Goal: Understand process/instructions

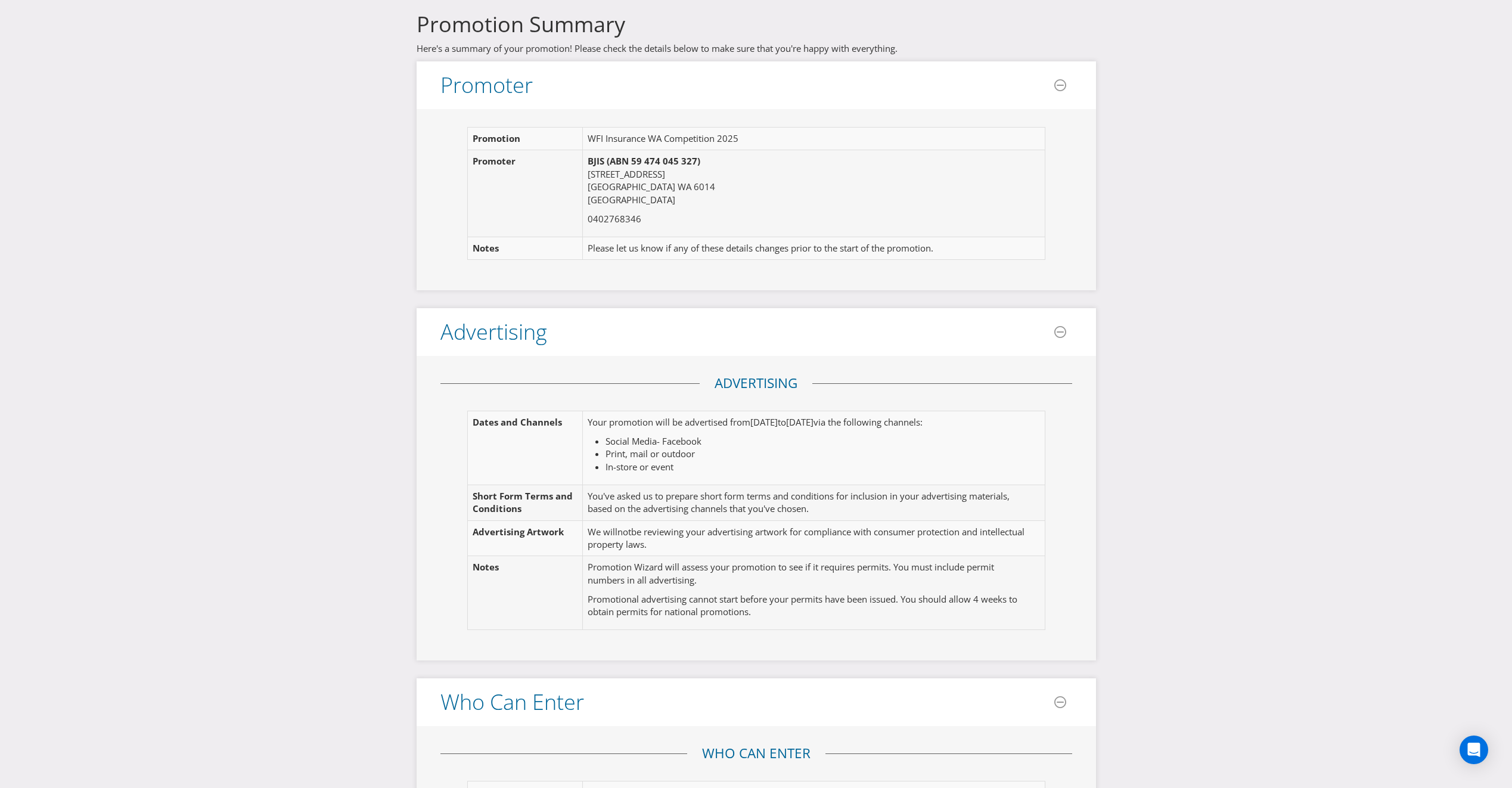
click at [758, 453] on li "Print, mail or outdoor" at bounding box center [817, 454] width 424 height 13
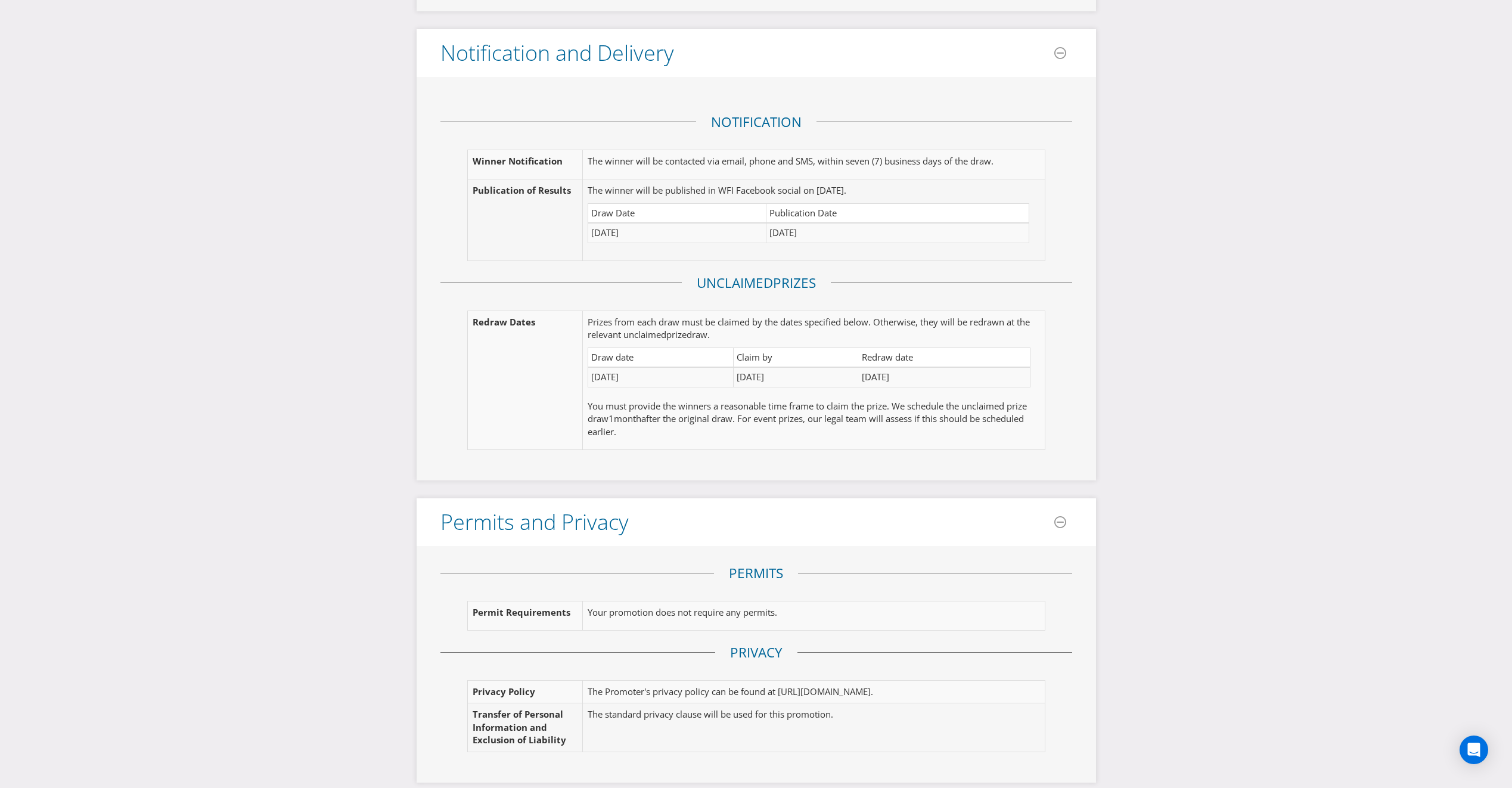
click at [816, 685] on span "[URL][DOMAIN_NAME]" at bounding box center [823, 691] width 93 height 12
click at [798, 643] on fieldset "Privacy Privacy Policy The Promoter's privacy policy can be found at [URL][DOMA…" at bounding box center [756, 704] width 631 height 122
click at [744, 703] on td "The standard privacy clause will be used for this promotion." at bounding box center [806, 727] width 447 height 48
drag, startPoint x: 755, startPoint y: 675, endPoint x: 989, endPoint y: 685, distance: 234.2
click at [989, 685] on td "The Promoter's privacy policy can be found at [URL][DOMAIN_NAME] ." at bounding box center [806, 690] width 447 height 23
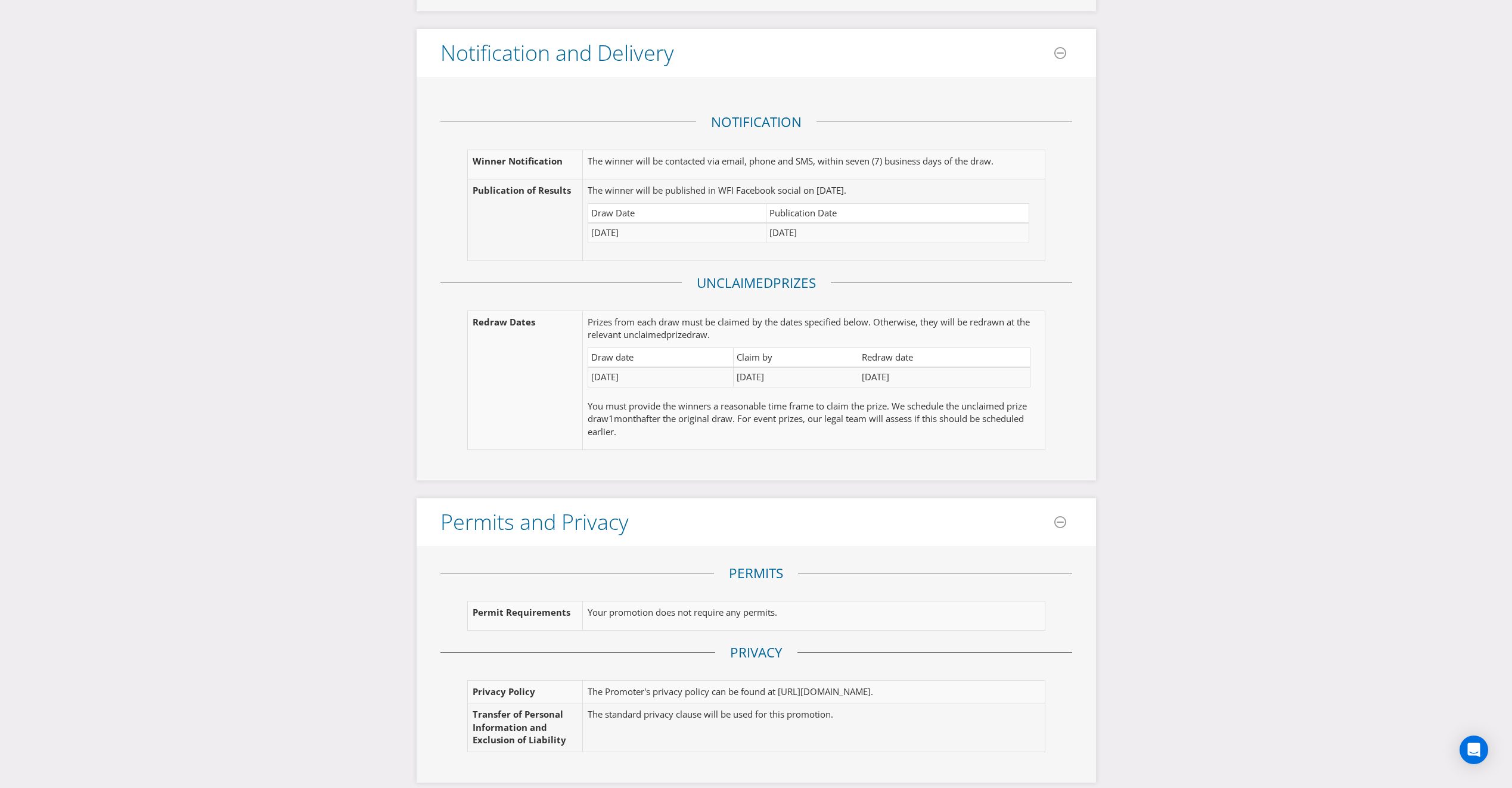
drag, startPoint x: 989, startPoint y: 685, endPoint x: 982, endPoint y: 700, distance: 16.6
click at [982, 703] on td "The standard privacy clause will be used for this promotion." at bounding box center [806, 727] width 447 height 48
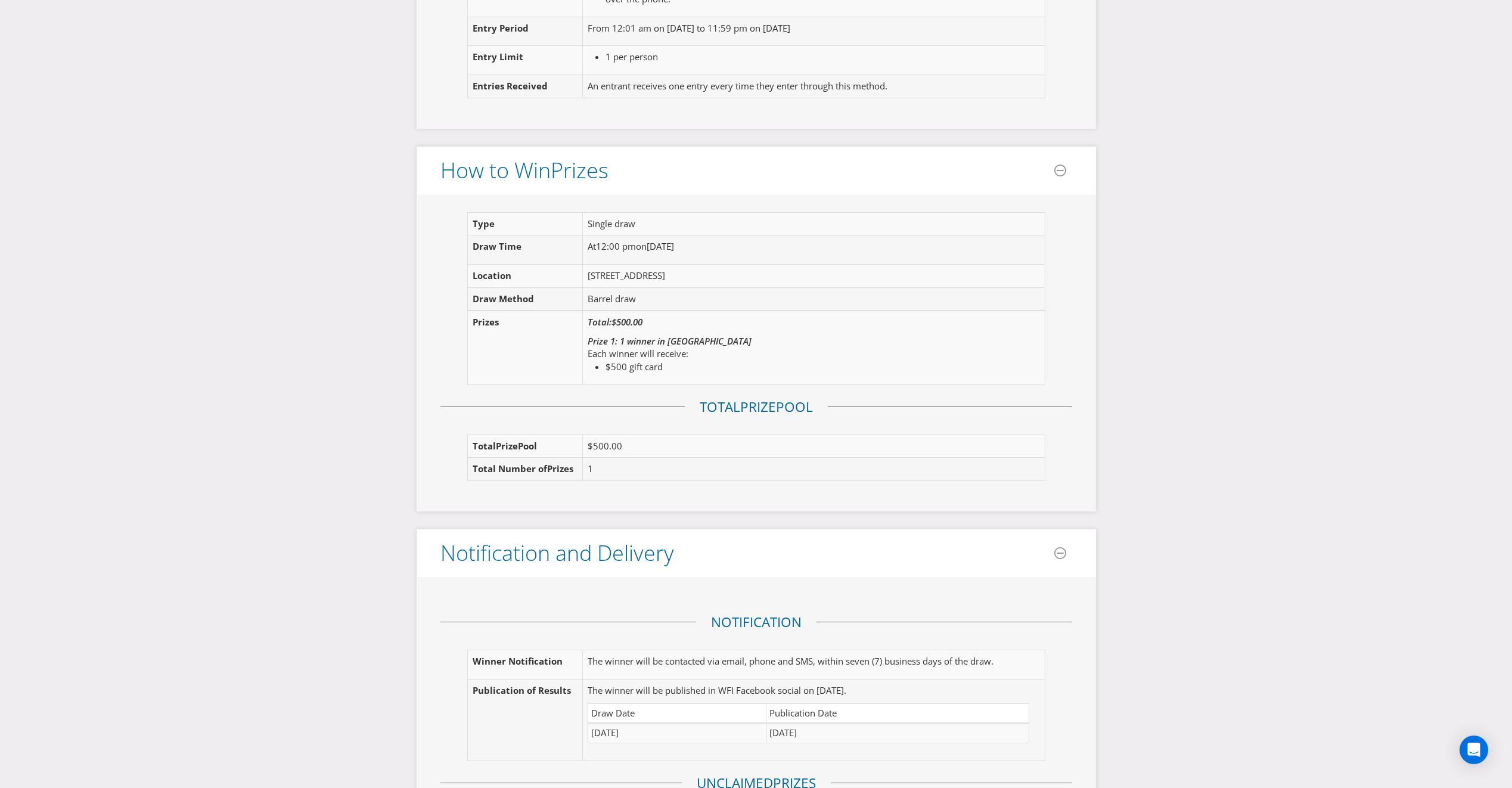
scroll to position [775, 0]
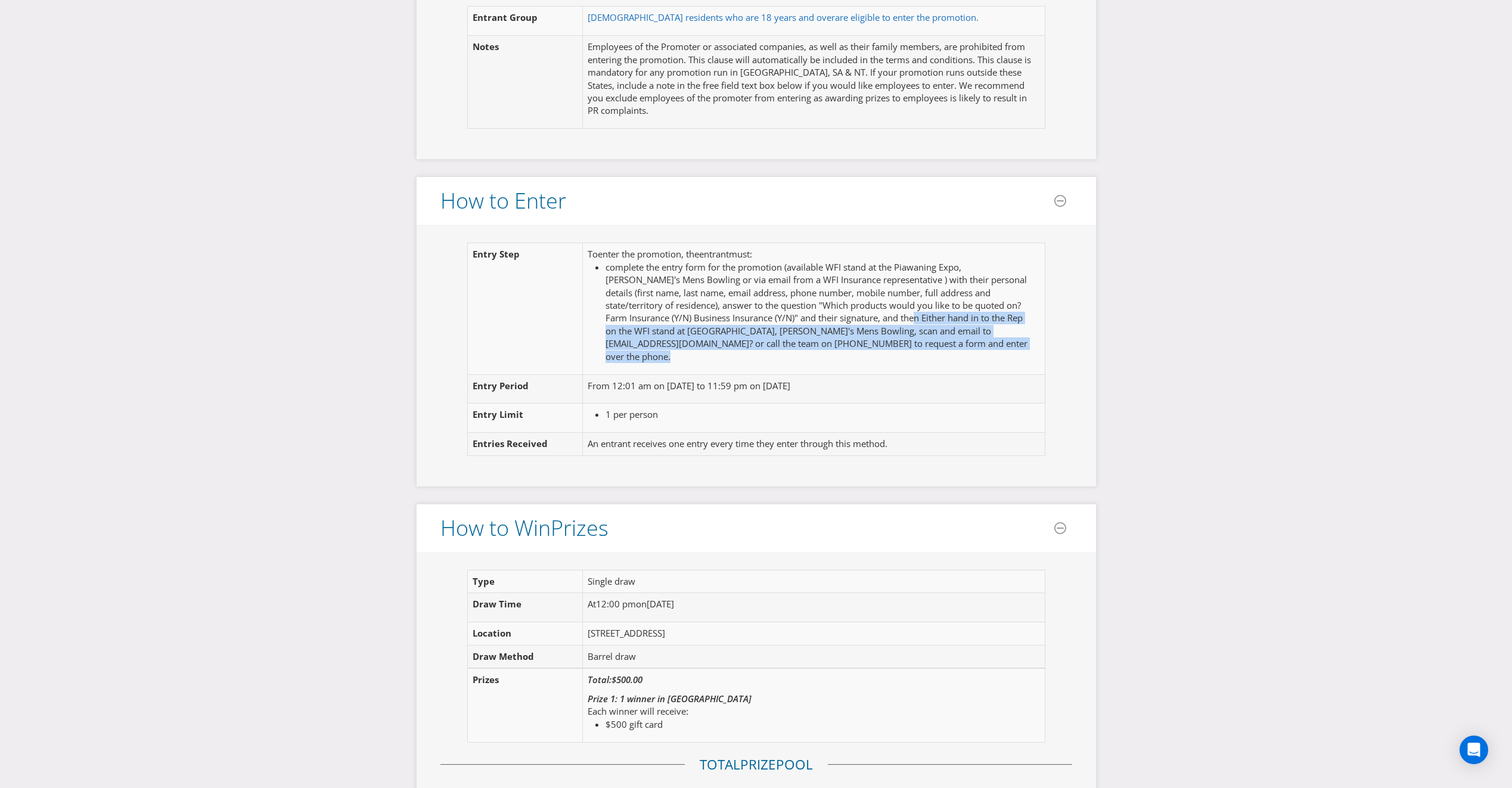
drag, startPoint x: 852, startPoint y: 318, endPoint x: 893, endPoint y: 346, distance: 49.6
click at [893, 346] on li "complete the entry form for the promotion (available WFI stand at the Piawaning…" at bounding box center [817, 312] width 424 height 102
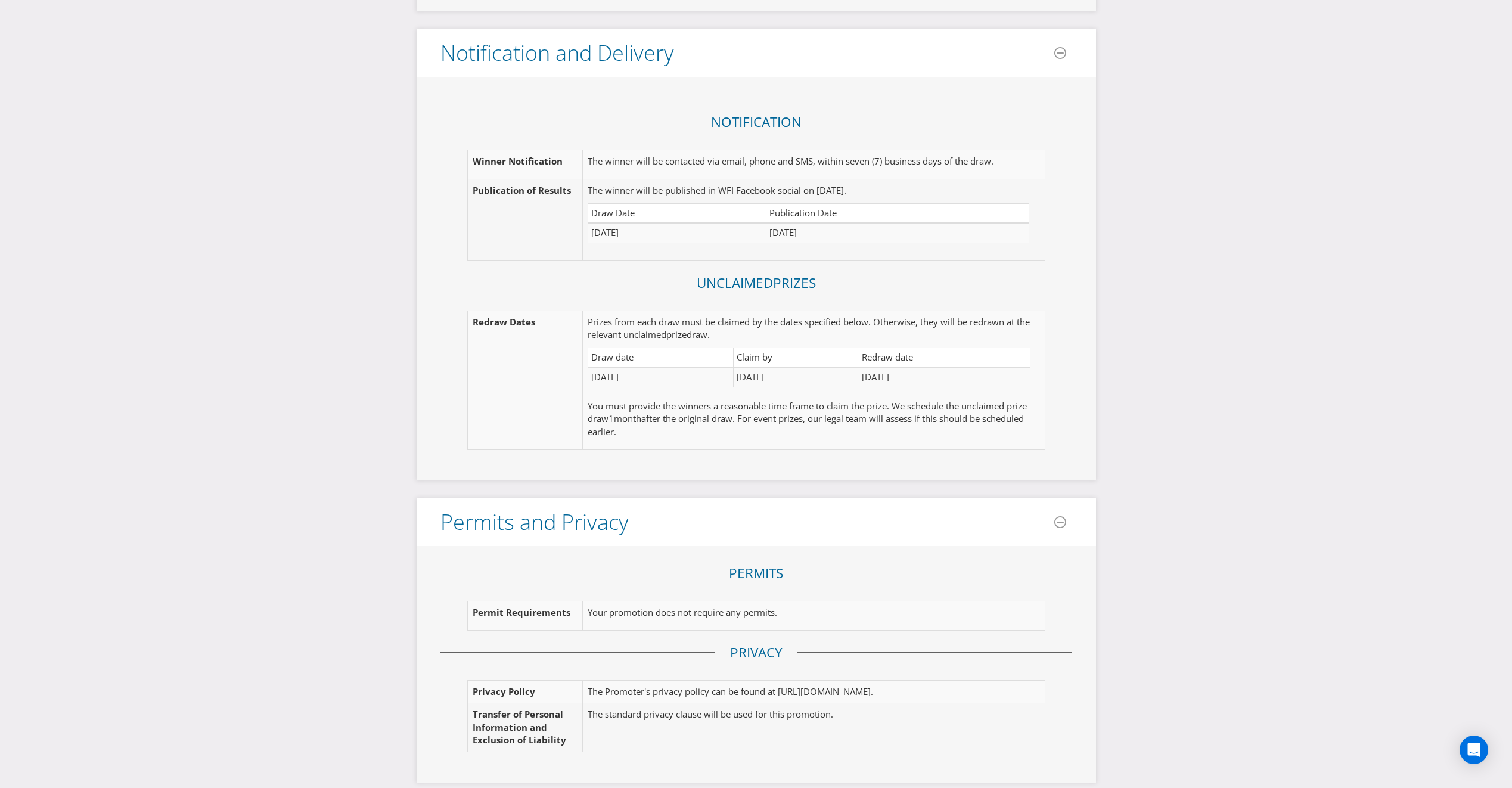
scroll to position [1625, 0]
